Goal: Task Accomplishment & Management: Use online tool/utility

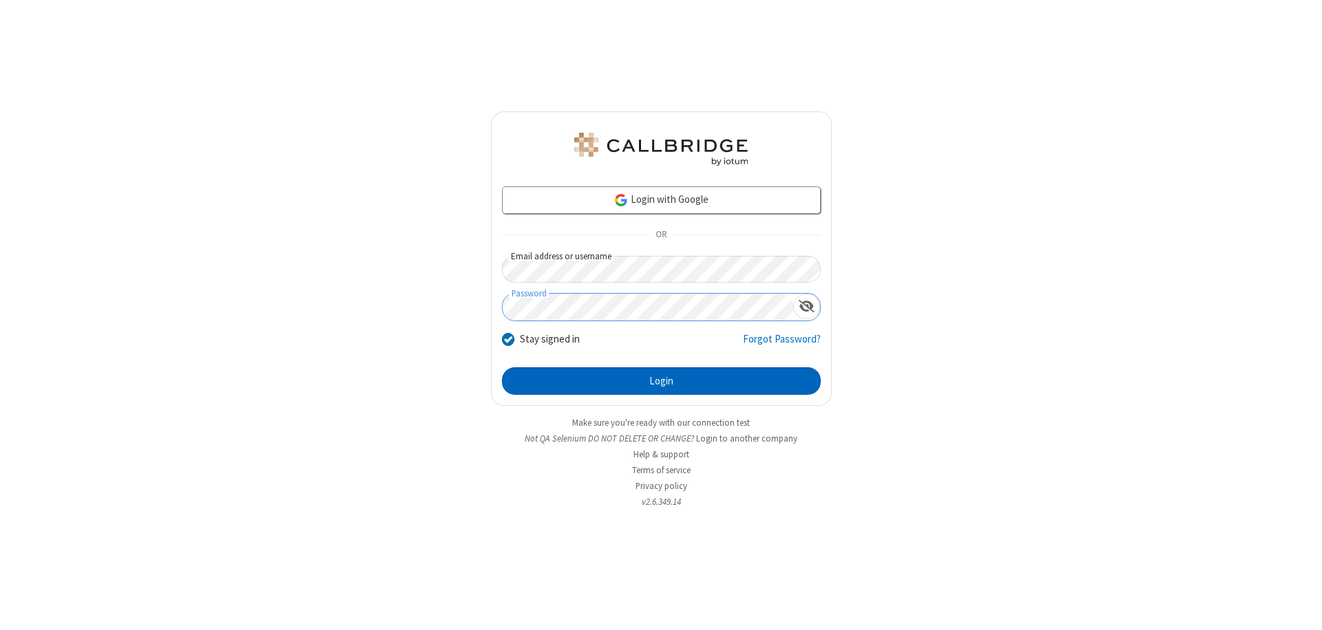
click at [661, 381] on button "Login" at bounding box center [661, 382] width 319 height 28
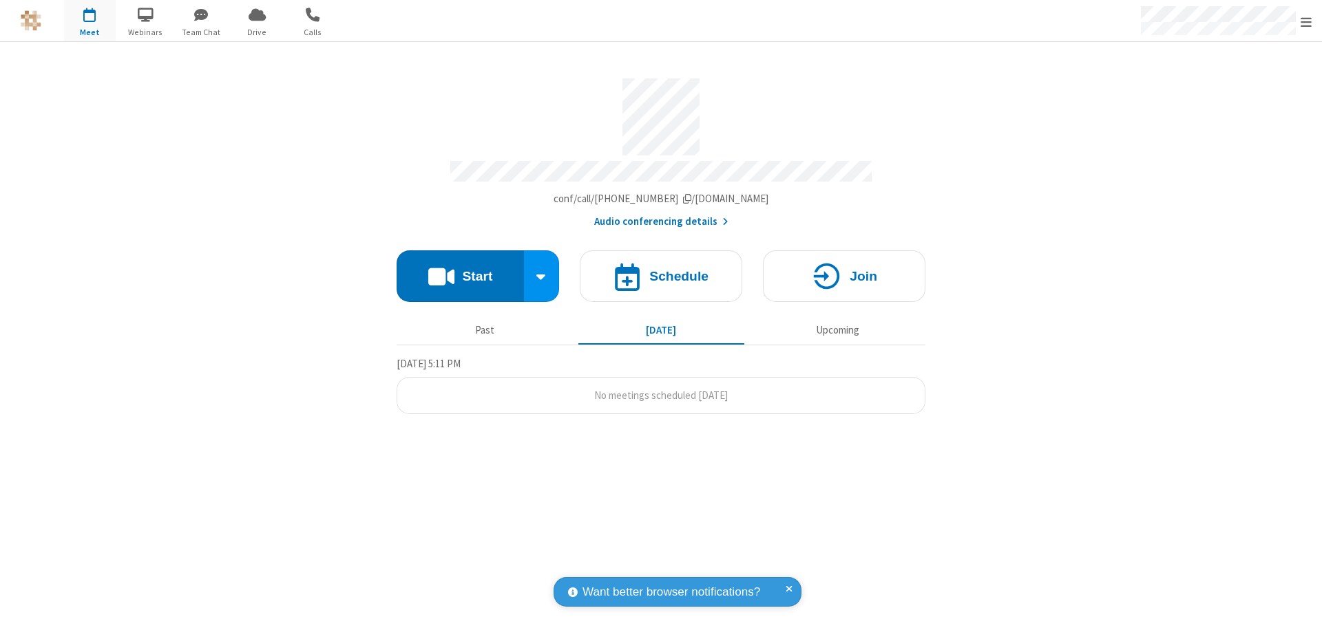
click at [460, 270] on button "Start" at bounding box center [459, 277] width 127 height 52
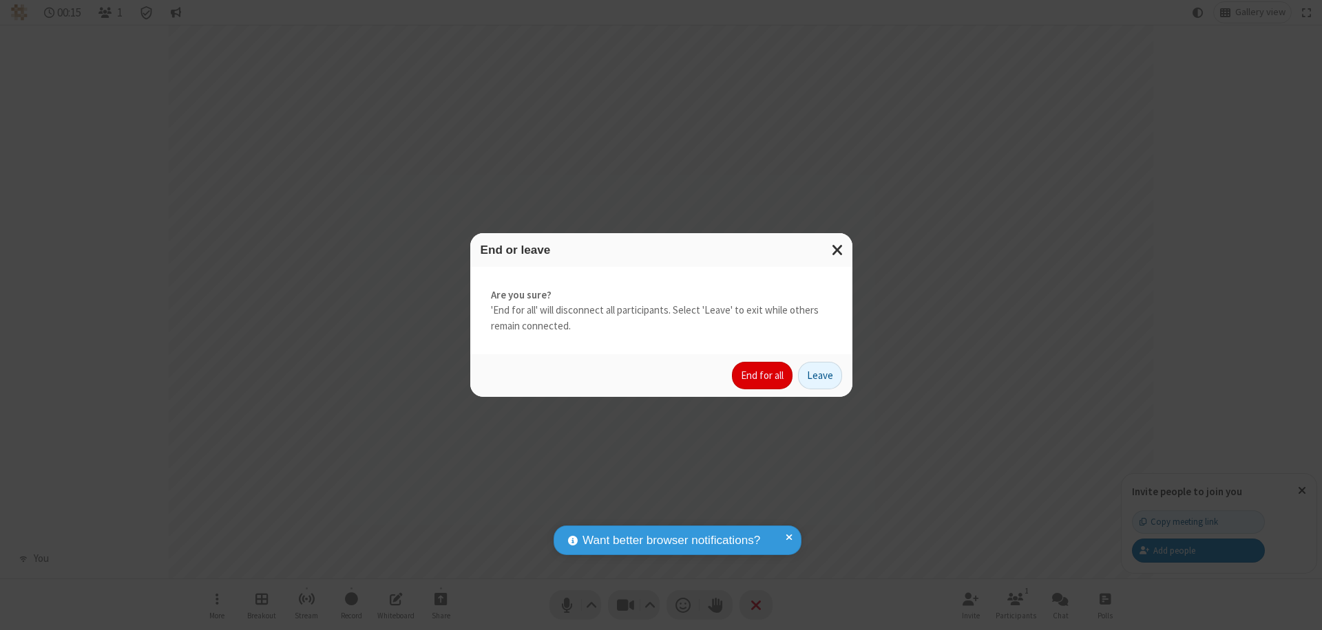
click at [763, 376] on button "End for all" at bounding box center [762, 376] width 61 height 28
